Goal: Task Accomplishment & Management: Complete application form

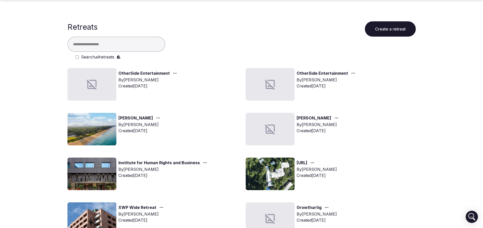
scroll to position [38, 0]
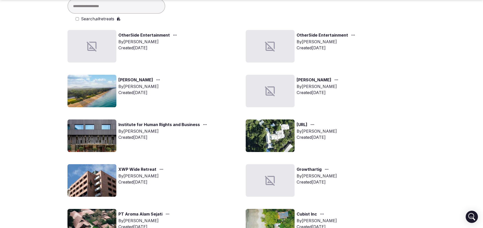
click at [100, 133] on img at bounding box center [91, 136] width 49 height 33
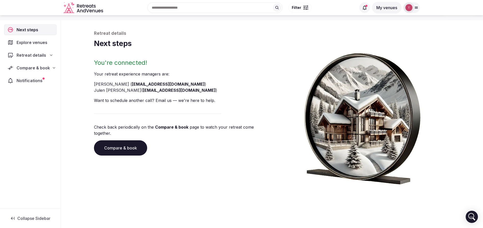
click at [117, 144] on link "Compare & book" at bounding box center [120, 148] width 53 height 15
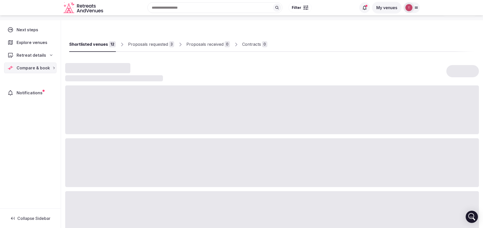
click at [117, 144] on div at bounding box center [272, 162] width 414 height 49
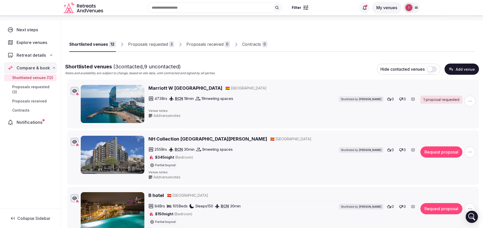
click at [163, 49] on link "Proposals requested 3" at bounding box center [151, 44] width 46 height 15
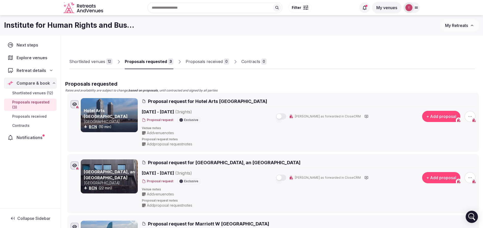
click at [88, 62] on div "Shortlisted venues" at bounding box center [87, 62] width 36 height 6
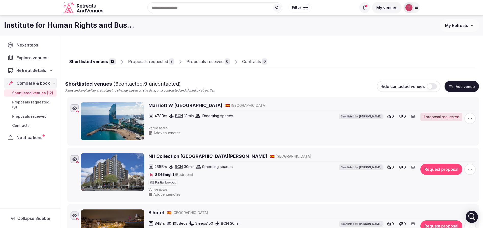
click at [147, 64] on div "Proposals requested" at bounding box center [148, 62] width 40 height 6
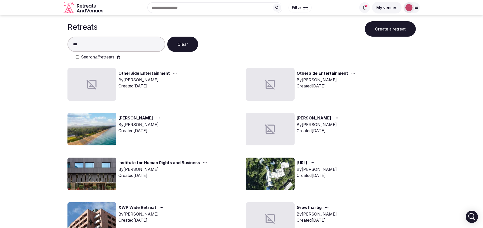
type input "***"
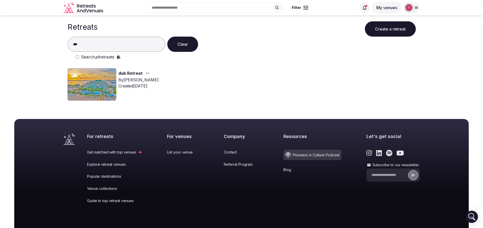
click at [103, 76] on img at bounding box center [91, 84] width 49 height 33
click at [123, 73] on link "dub Retreat" at bounding box center [130, 73] width 24 height 7
click at [124, 74] on link "dub Retreat" at bounding box center [130, 73] width 24 height 7
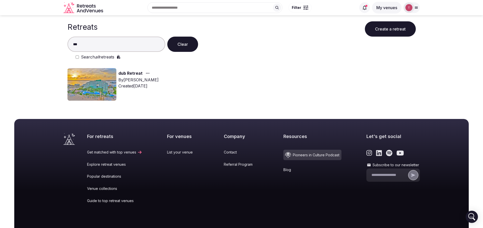
click at [108, 89] on img at bounding box center [91, 84] width 49 height 33
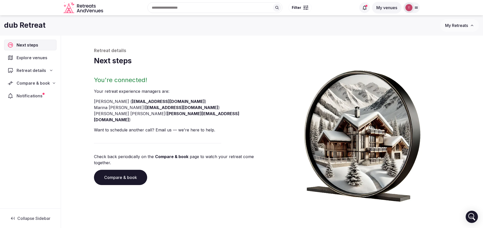
click at [202, 71] on div "Retreat details Next steps You're connected! Your retreat experience manager s …" at bounding box center [272, 125] width 356 height 154
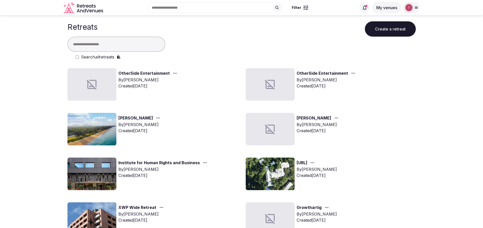
click at [383, 32] on button "Create a retreat" at bounding box center [390, 28] width 51 height 15
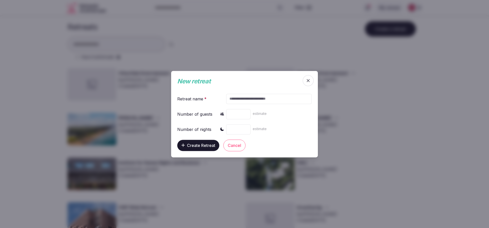
click at [246, 100] on input "text" at bounding box center [269, 99] width 86 height 10
paste input "**********"
type input "**********"
click at [232, 115] on input "number" at bounding box center [238, 114] width 24 height 10
type input "**"
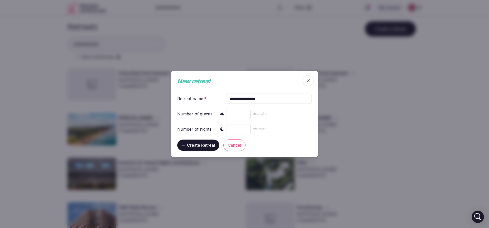
click at [235, 128] on input "number" at bounding box center [238, 129] width 24 height 10
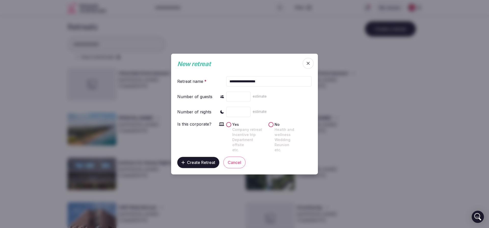
type input "*"
click at [200, 160] on span "Create Retreat" at bounding box center [201, 162] width 28 height 5
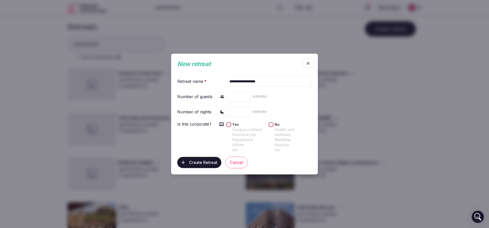
click at [22, 75] on div at bounding box center [244, 114] width 489 height 228
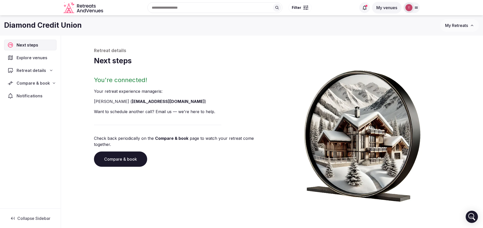
click at [45, 82] on span "Compare & book" at bounding box center [33, 83] width 33 height 6
click at [48, 69] on div "Retreat details" at bounding box center [30, 70] width 46 height 6
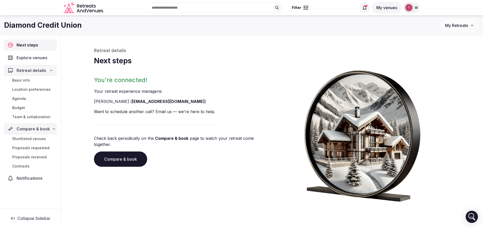
click at [42, 115] on span "Team & collaboration" at bounding box center [31, 117] width 38 height 5
click at [41, 118] on span "Team & collaboration" at bounding box center [31, 117] width 38 height 5
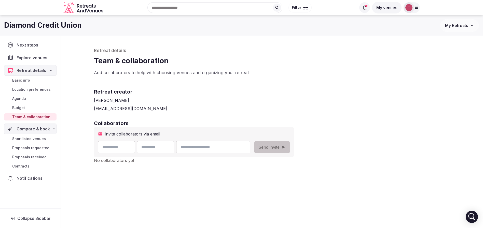
click at [126, 152] on input "text" at bounding box center [116, 147] width 37 height 12
type input "********"
click at [150, 146] on input "text" at bounding box center [155, 147] width 37 height 12
type input "****"
click at [224, 152] on input "email" at bounding box center [213, 147] width 74 height 12
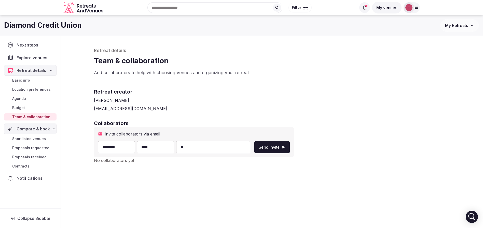
type input "**********"
click at [290, 141] on button "Send invite" at bounding box center [271, 147] width 35 height 12
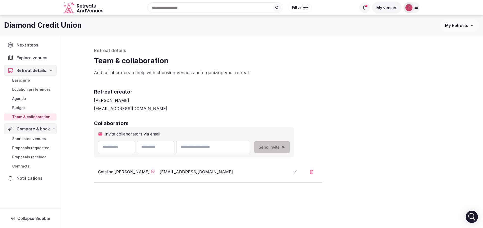
click at [305, 88] on h2 "Retreat creator" at bounding box center [272, 91] width 356 height 7
click at [250, 61] on h1 "Team & collaboration" at bounding box center [272, 61] width 356 height 10
click at [191, 7] on div "Recent searches Atlanta, GA Barcelona, Spain Spain Croatia Italy Search Popular…" at bounding box center [230, 8] width 251 height 22
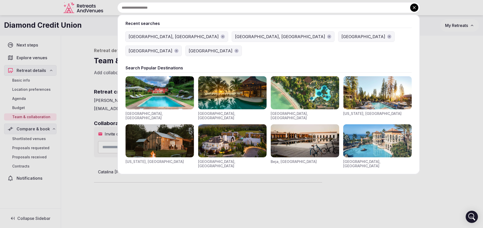
paste input "*********"
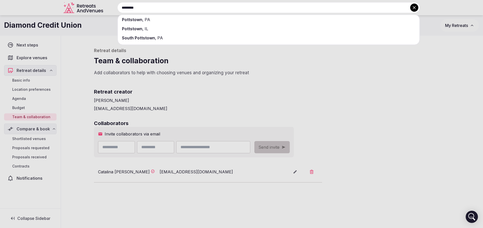
type input "*********"
click at [177, 20] on div "Pottstown , PA" at bounding box center [268, 19] width 301 height 9
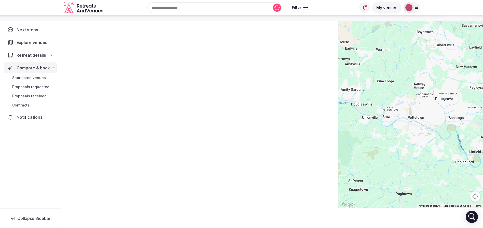
scroll to position [31, 0]
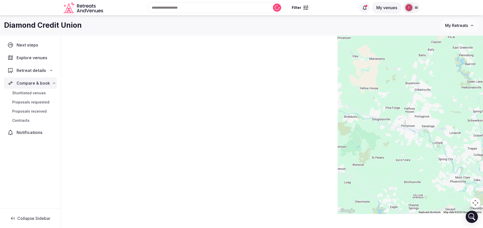
drag, startPoint x: 439, startPoint y: 120, endPoint x: 419, endPoint y: 123, distance: 20.6
click at [419, 123] on div at bounding box center [410, 109] width 145 height 210
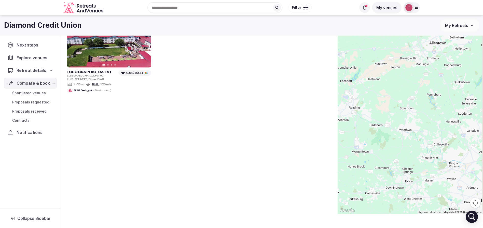
drag, startPoint x: 421, startPoint y: 115, endPoint x: 414, endPoint y: 126, distance: 12.4
click at [414, 126] on div at bounding box center [410, 109] width 145 height 210
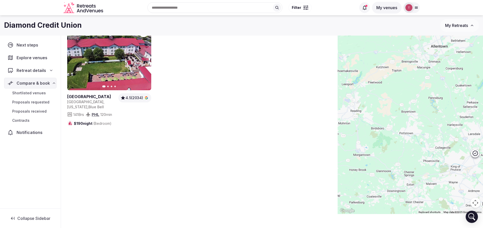
drag, startPoint x: 413, startPoint y: 123, endPoint x: 415, endPoint y: 126, distance: 3.7
click at [415, 126] on div at bounding box center [410, 109] width 145 height 210
click at [147, 59] on button "Next slide" at bounding box center [144, 58] width 8 height 8
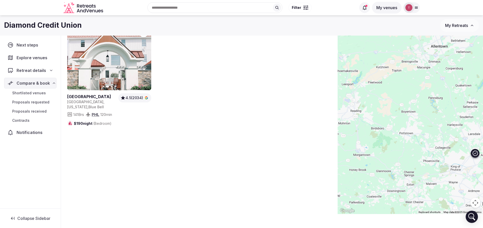
click at [146, 58] on icon "button" at bounding box center [144, 58] width 4 height 4
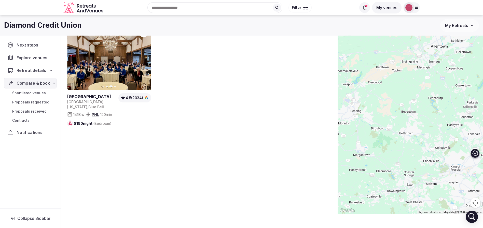
click at [146, 58] on icon "button" at bounding box center [144, 58] width 4 height 4
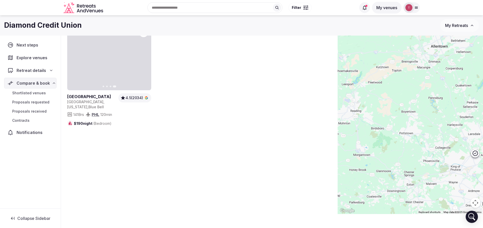
scroll to position [0, 0]
